Goal: Contribute content

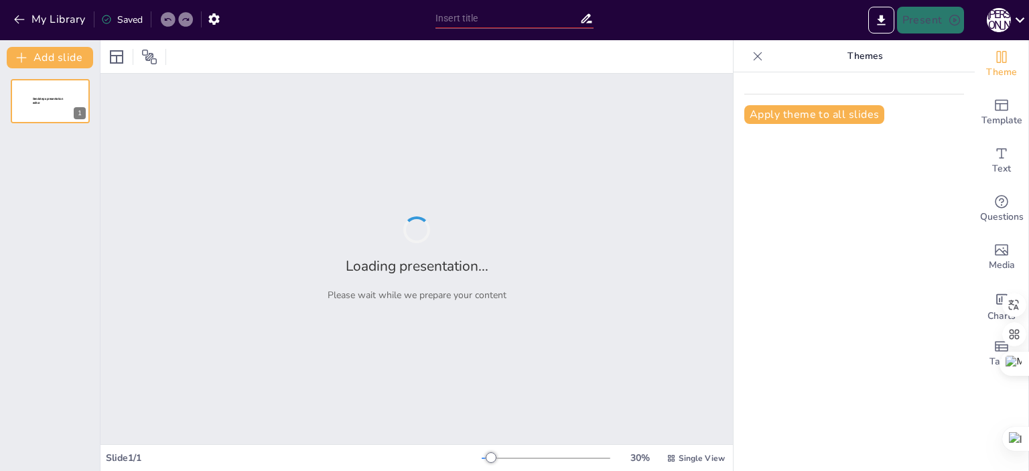
type input "Інформаційно-комунікаційні технології: Ключ до сучасного транспорту"
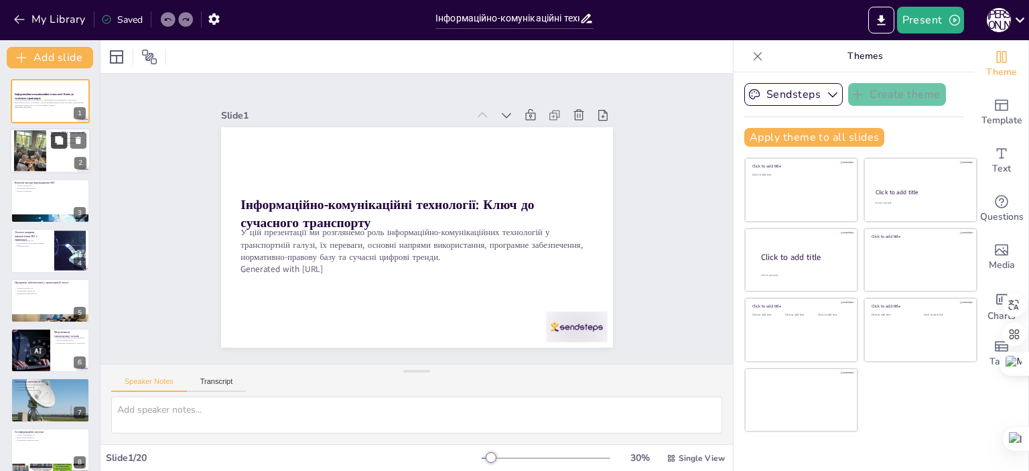
click at [54, 139] on icon at bounding box center [58, 140] width 9 height 9
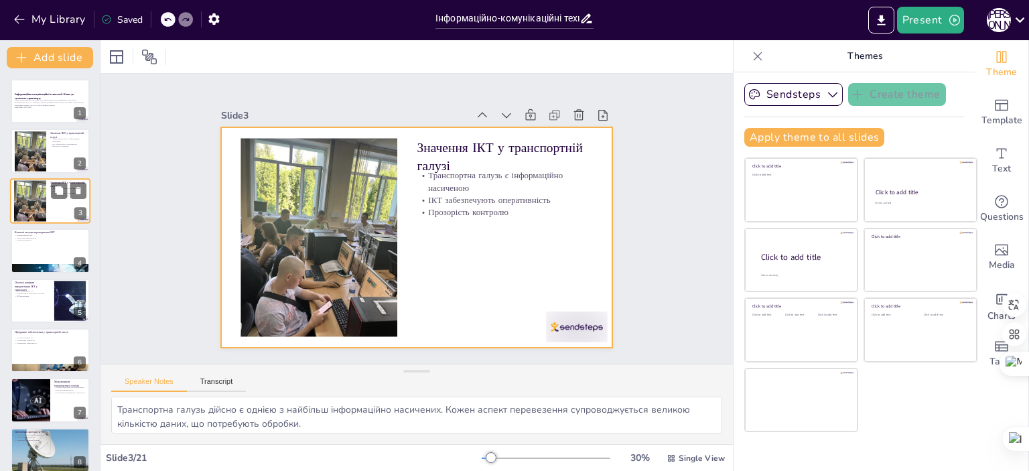
click at [48, 202] on div at bounding box center [50, 201] width 80 height 46
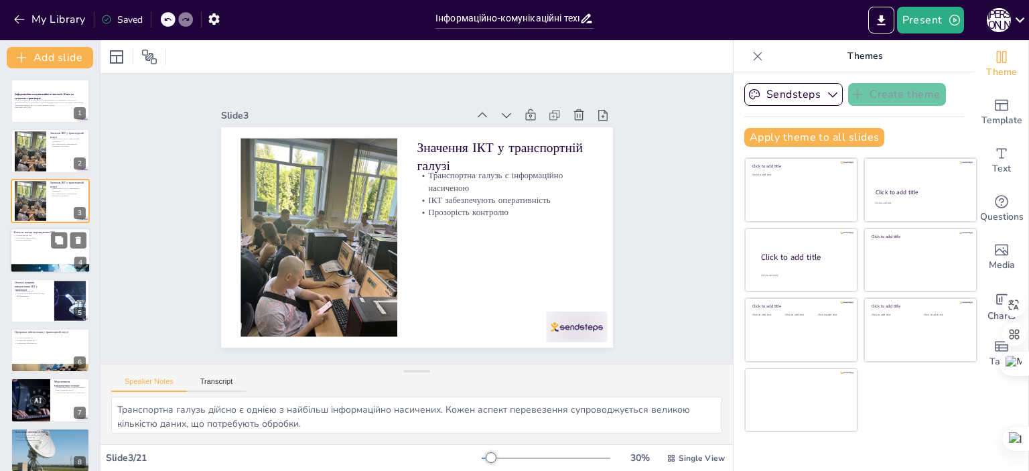
click at [39, 243] on div at bounding box center [50, 251] width 80 height 46
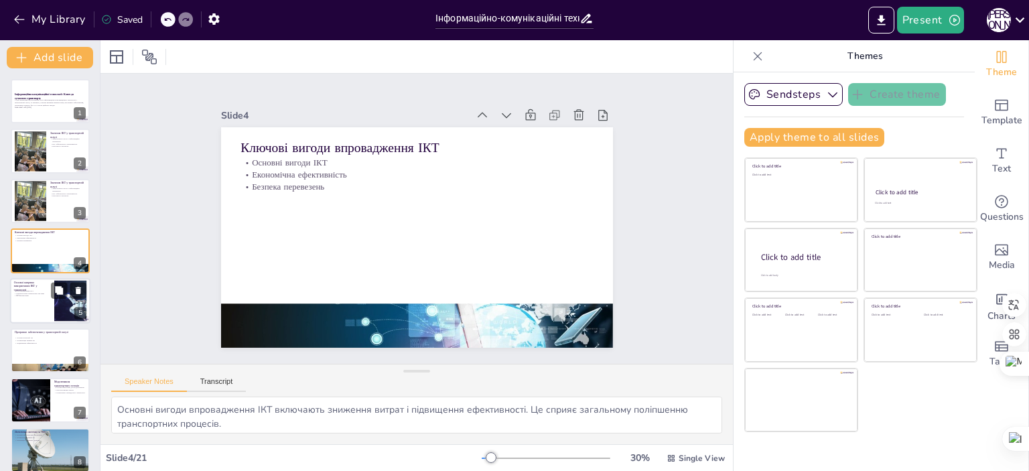
click at [48, 292] on p "Інтелектуальні транспортні системи" at bounding box center [32, 293] width 36 height 3
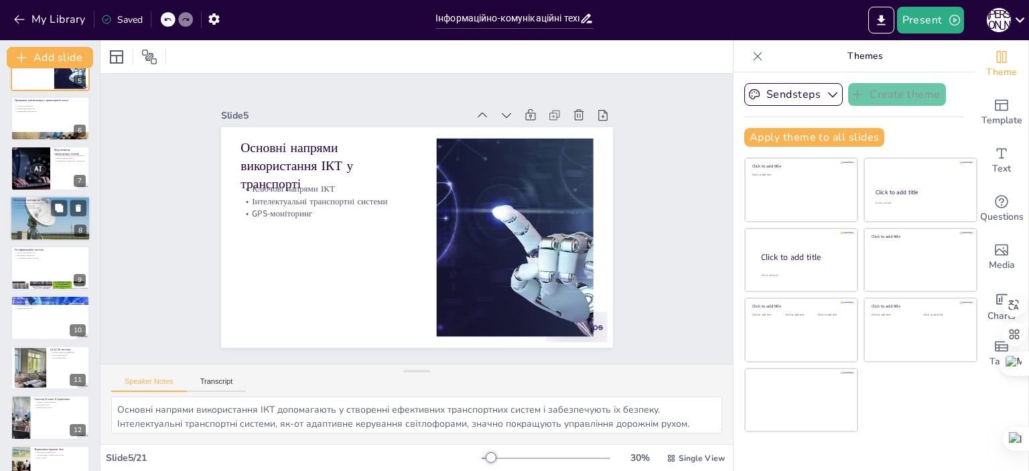
click at [59, 224] on div at bounding box center [50, 219] width 80 height 54
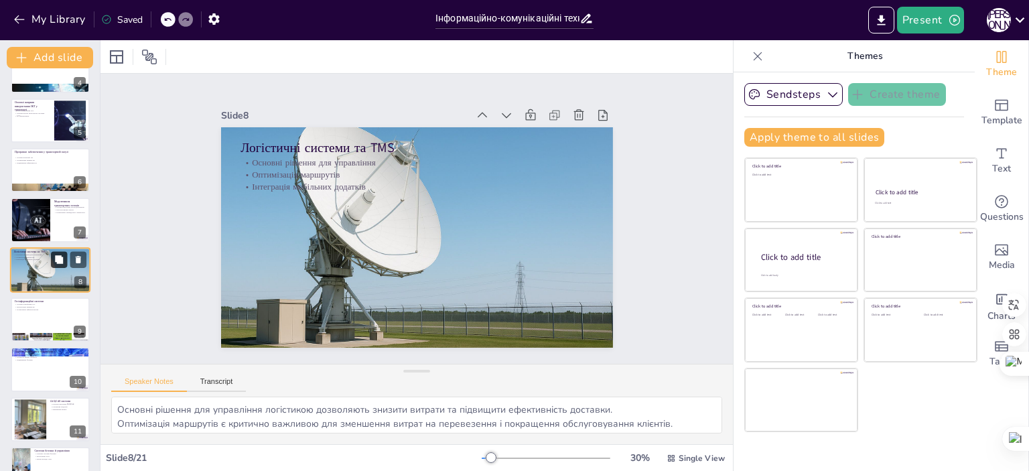
click at [59, 262] on icon at bounding box center [59, 259] width 8 height 8
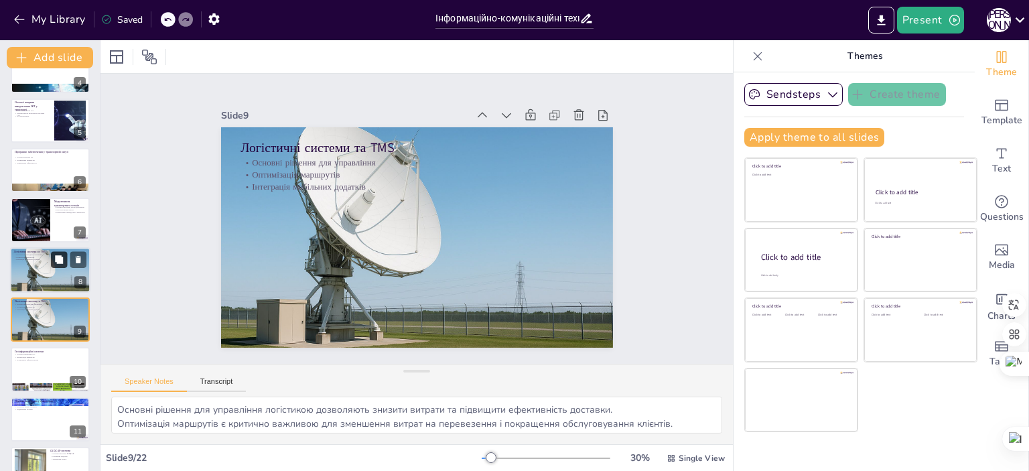
scroll to position [231, 0]
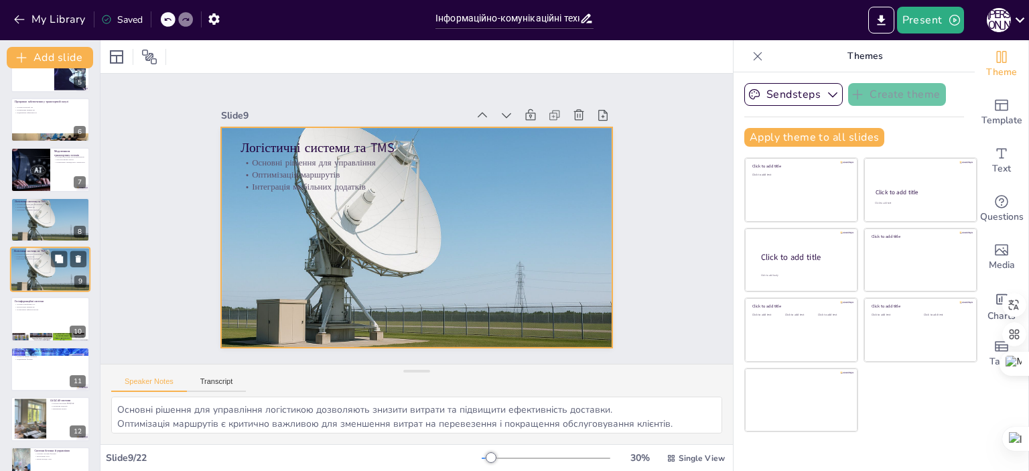
click at [69, 269] on div at bounding box center [50, 270] width 80 height 54
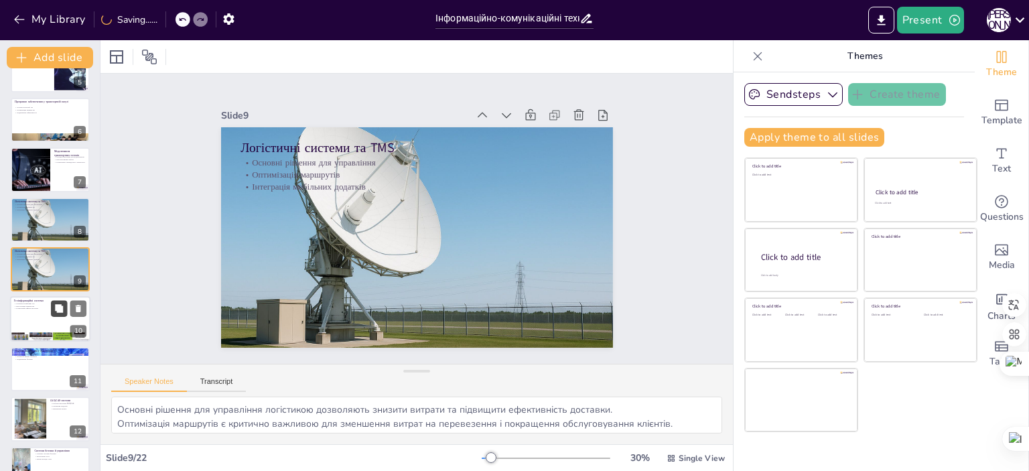
click at [54, 316] on button at bounding box center [59, 309] width 16 height 16
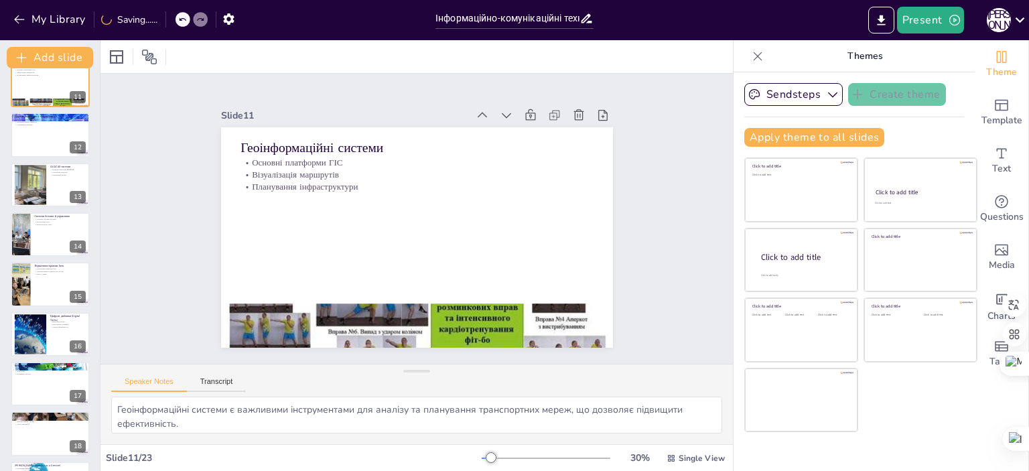
scroll to position [598, 0]
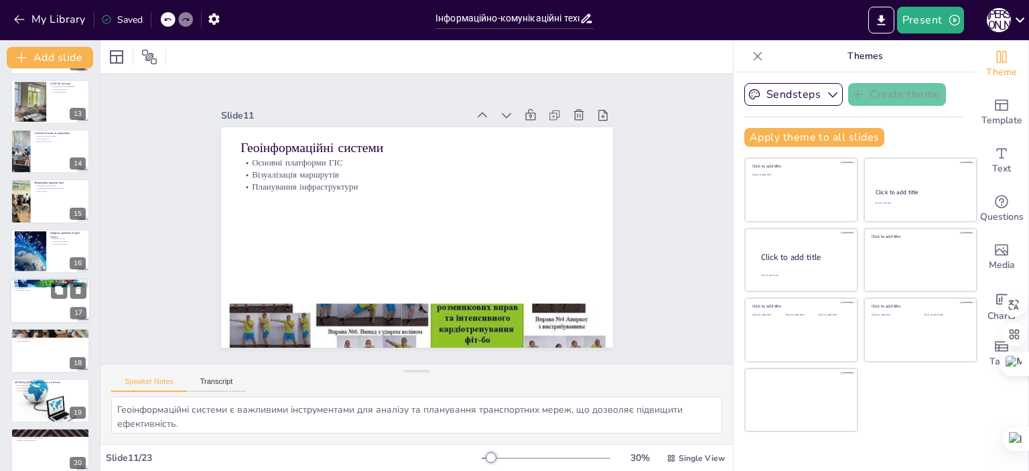
click at [54, 300] on div at bounding box center [50, 301] width 80 height 46
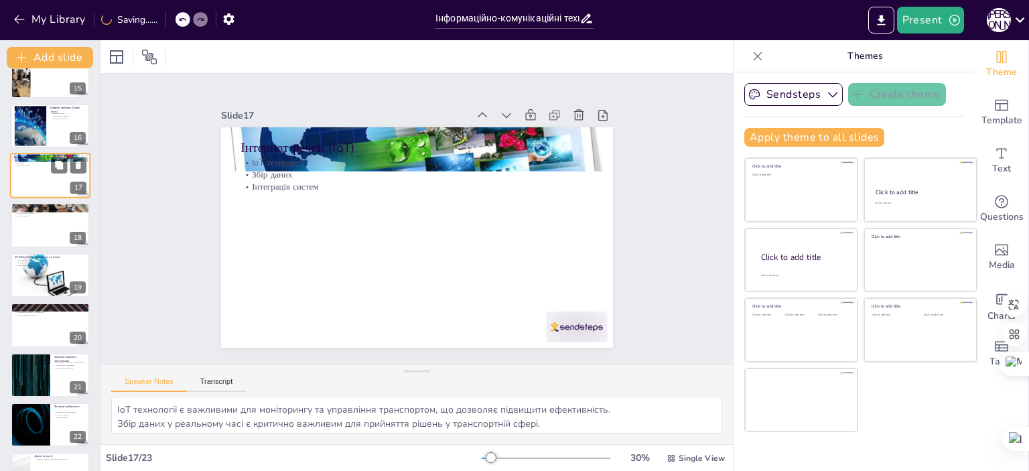
scroll to position [759, 0]
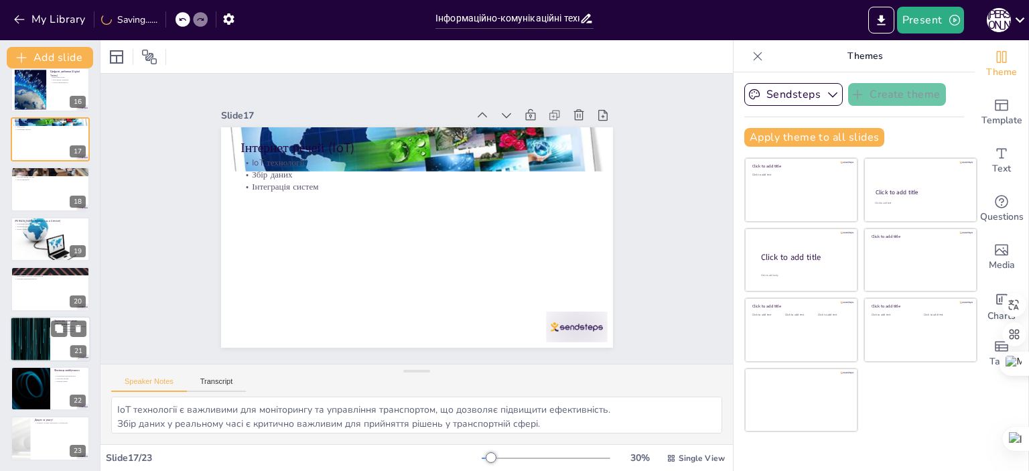
click at [51, 320] on div at bounding box center [69, 328] width 36 height 16
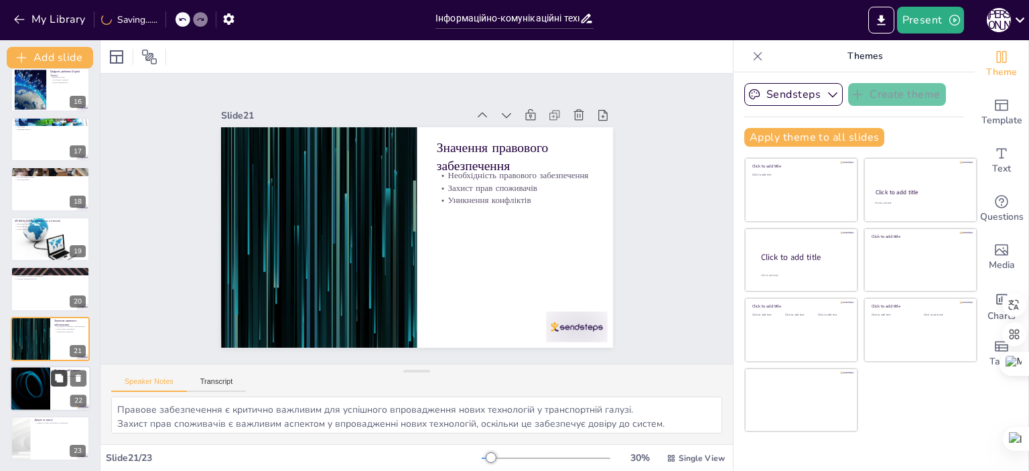
click at [64, 384] on button at bounding box center [59, 378] width 16 height 16
type textarea "Конкурентоспроможність фахівця у сфері транспорту залежить від його знань та на…"
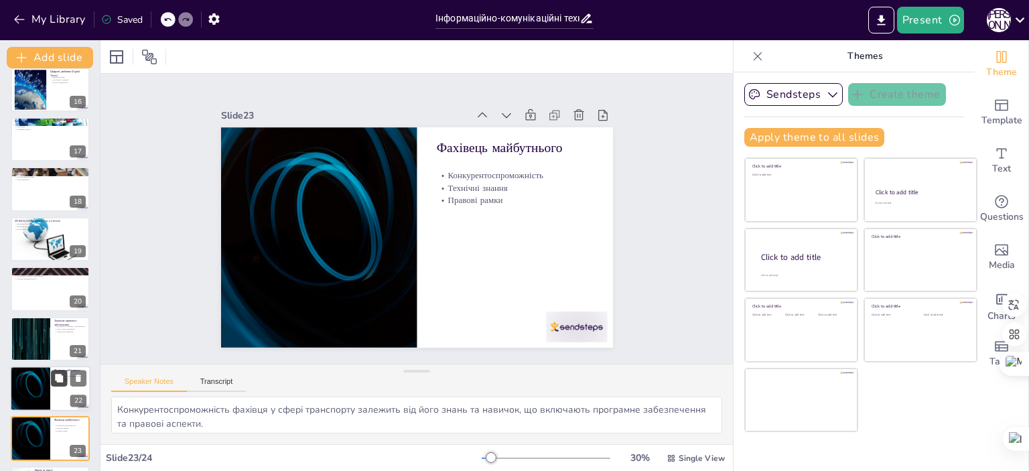
scroll to position [809, 0]
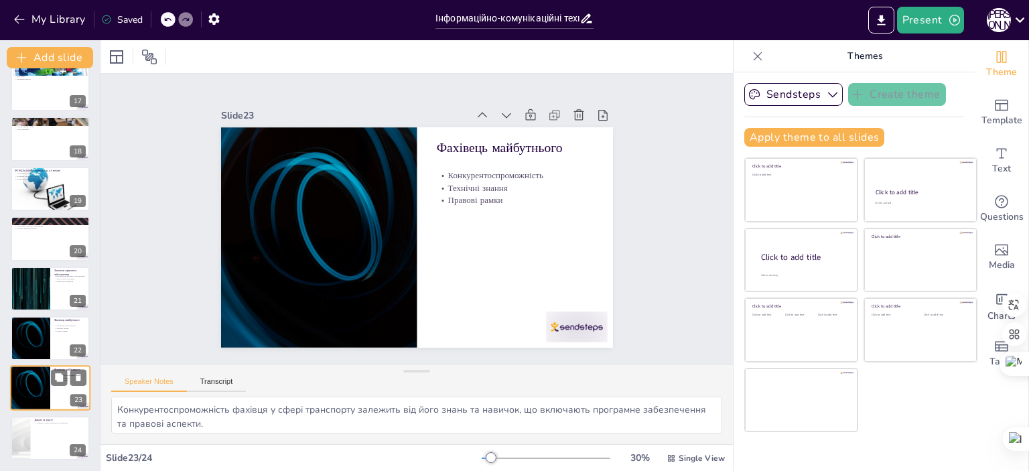
click at [58, 411] on div "Фахівець майбутнього Конкурентоспроможність Технічні знання Правові рамки 23" at bounding box center [50, 389] width 80 height 46
